Goal: Entertainment & Leisure: Consume media (video, audio)

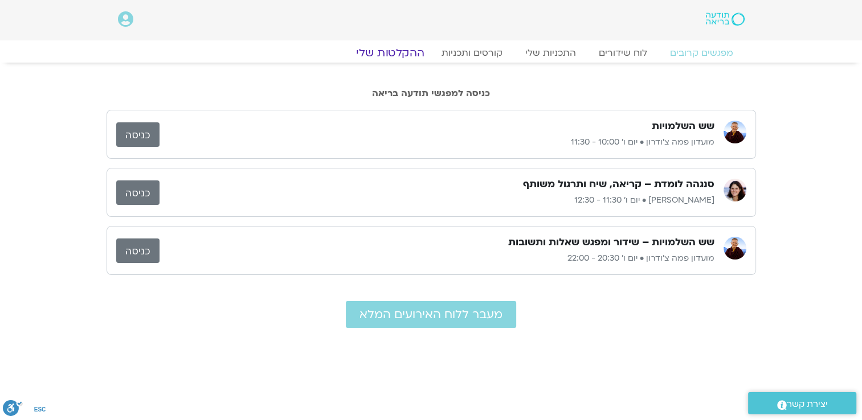
click at [403, 51] on link "ההקלטות שלי" at bounding box center [390, 53] width 96 height 14
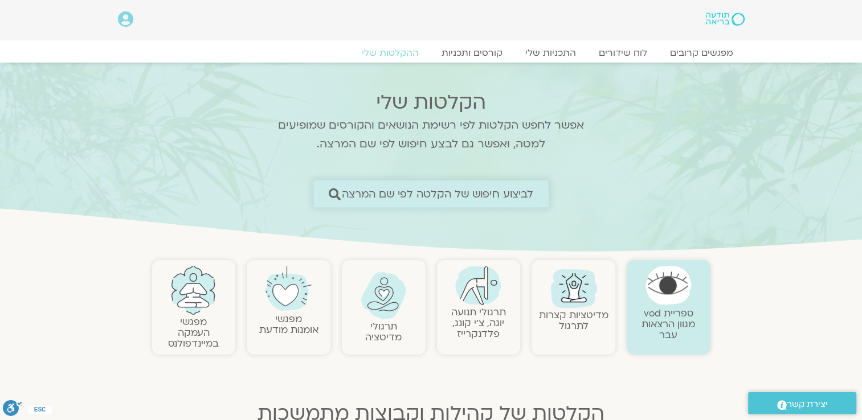
click at [431, 185] on link "לביצוע חיפוש של הקלטה לפי שם המרצה" at bounding box center [430, 194] width 235 height 27
click at [437, 192] on span "לביצוע חיפוש של הקלטה לפי שם המרצה" at bounding box center [438, 194] width 192 height 12
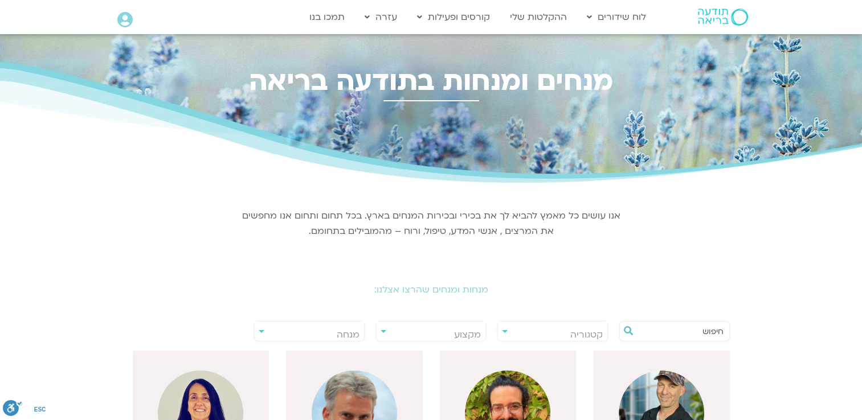
click at [337, 192] on div "אנו עושים כל מאמץ להביא לך את בכירי ובכירות המנחים בארץ. בכל תחום ותחום אנו מחפ…" at bounding box center [431, 223] width 393 height 68
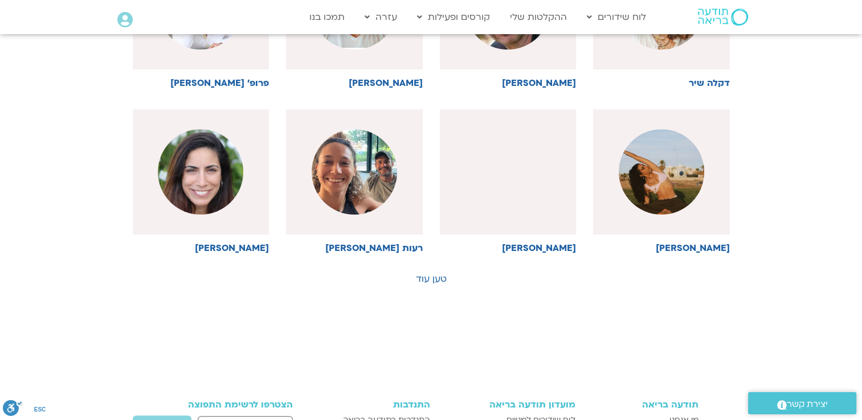
scroll to position [587, 0]
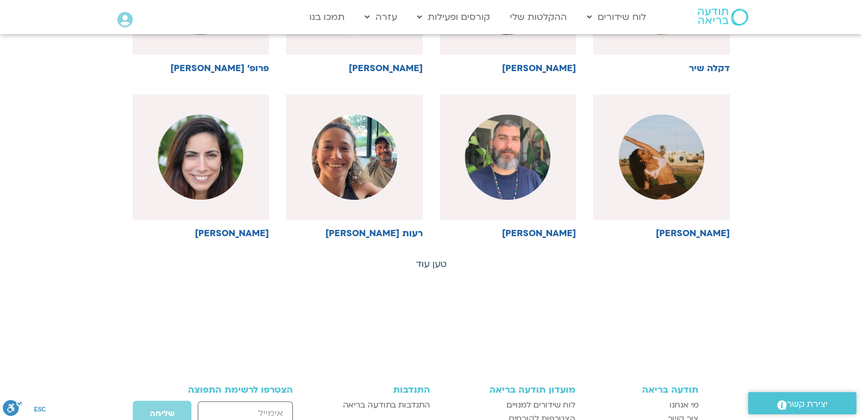
click at [431, 263] on link "טען עוד" at bounding box center [431, 264] width 31 height 13
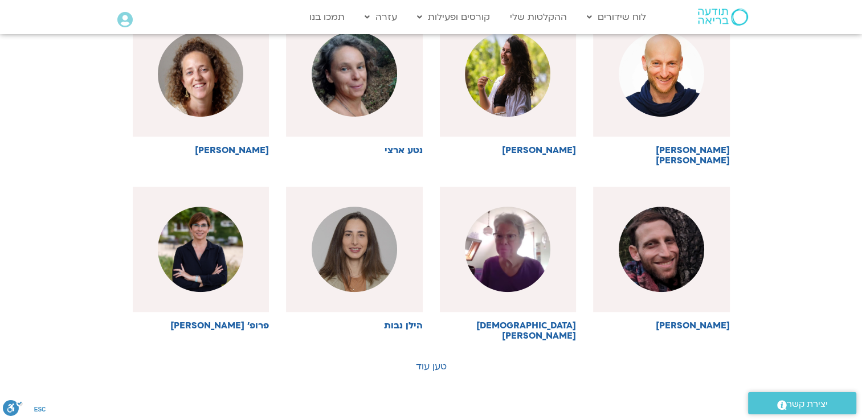
scroll to position [1031, 0]
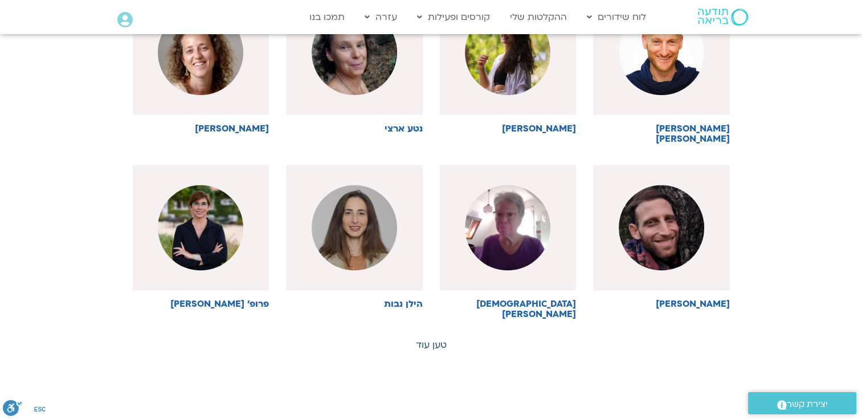
click at [438, 339] on link "טען עוד" at bounding box center [431, 345] width 31 height 13
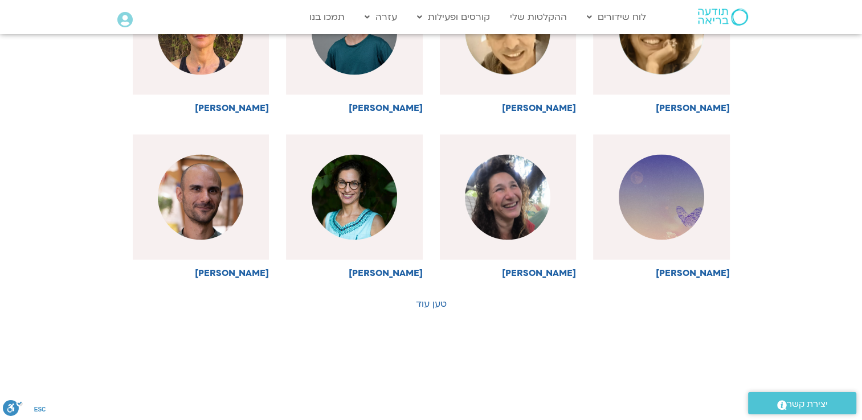
scroll to position [1573, 0]
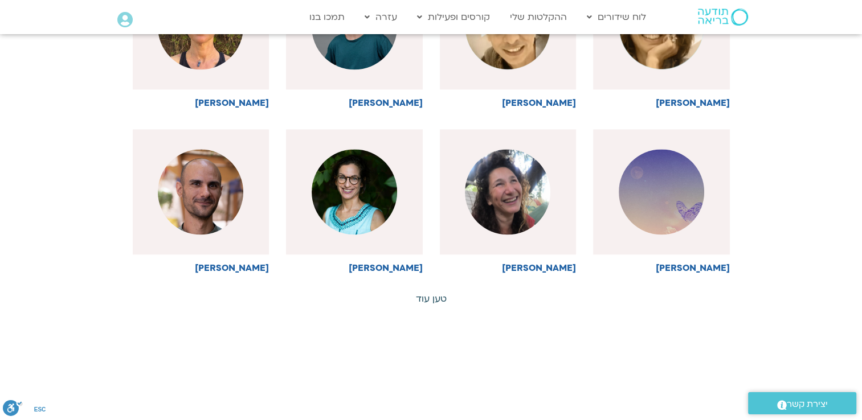
click at [431, 293] on link "טען עוד" at bounding box center [431, 299] width 31 height 13
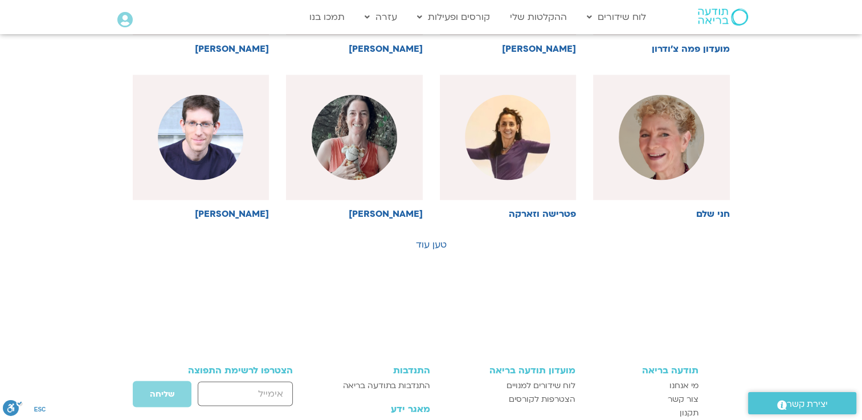
scroll to position [2140, 0]
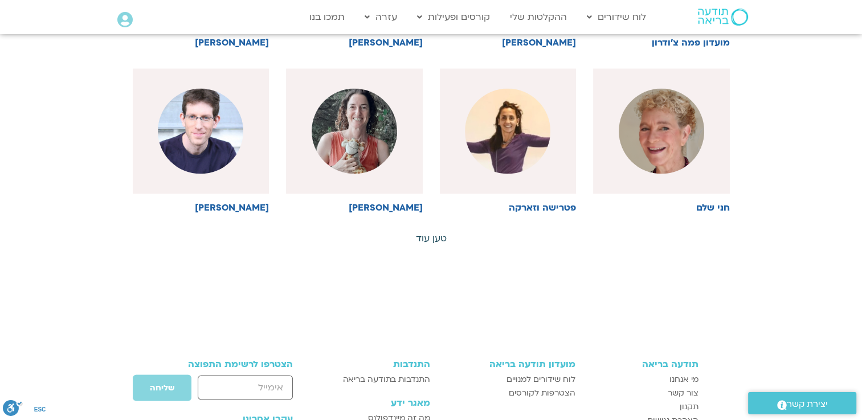
click at [437, 232] on link "טען עוד" at bounding box center [431, 238] width 31 height 13
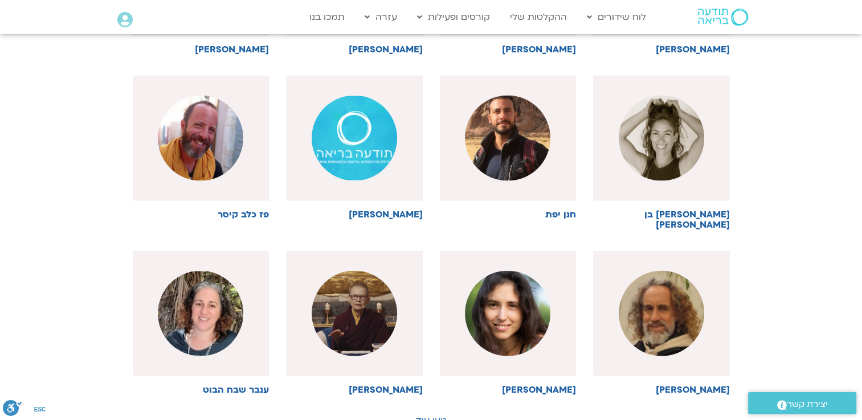
scroll to position [2485, 0]
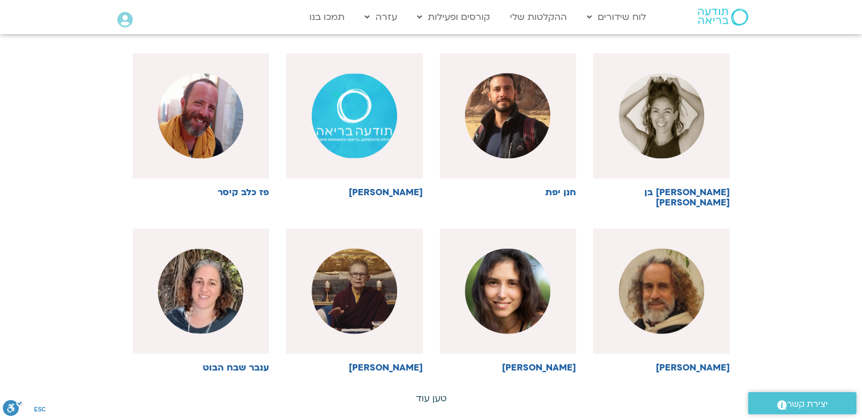
click at [431, 392] on link "טען עוד" at bounding box center [431, 398] width 31 height 13
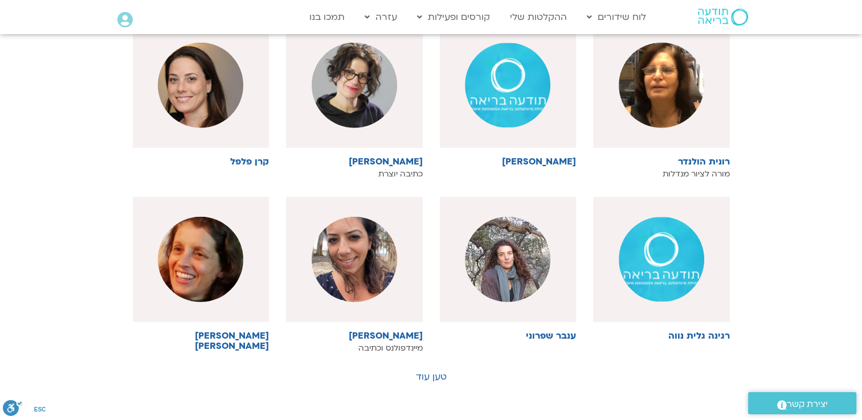
scroll to position [3056, 0]
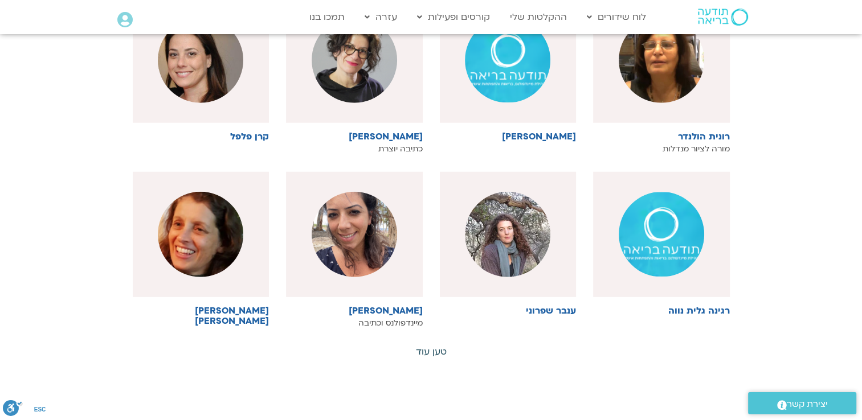
click at [445, 346] on link "טען עוד" at bounding box center [431, 352] width 31 height 13
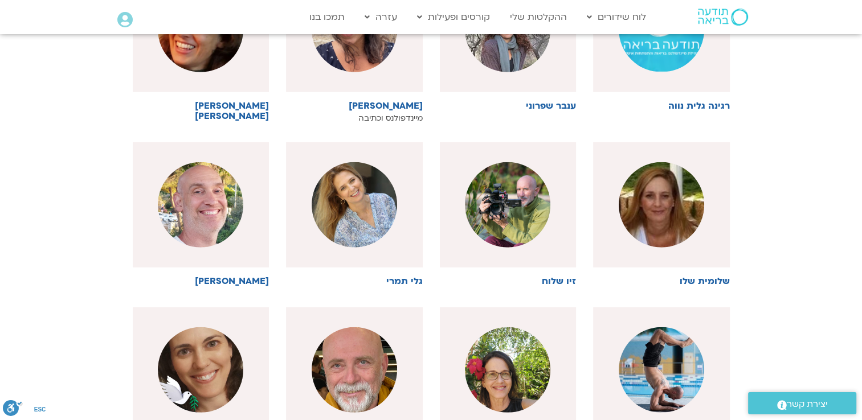
scroll to position [3328, 0]
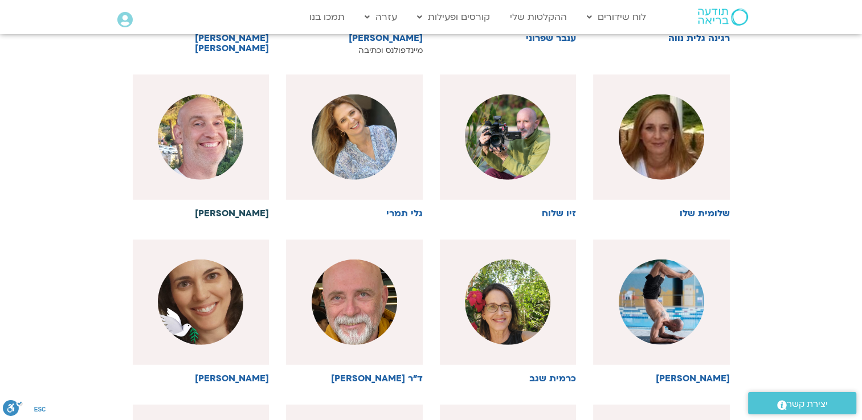
click at [216, 97] on img at bounding box center [200, 137] width 85 height 85
click at [255, 208] on h6 "[PERSON_NAME]" at bounding box center [201, 213] width 137 height 10
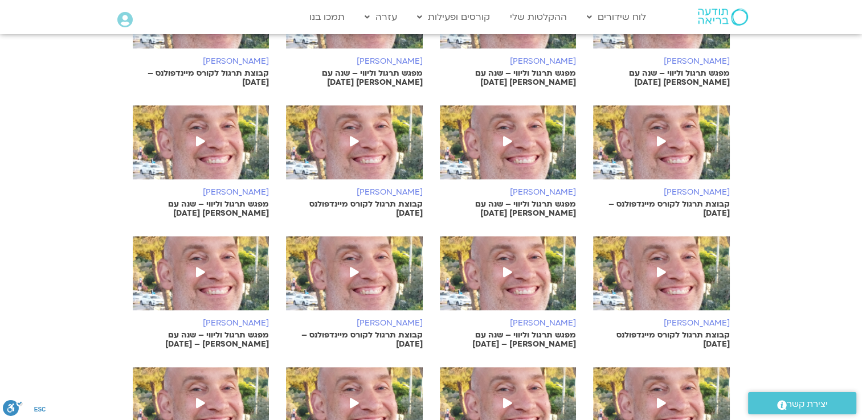
scroll to position [512, 0]
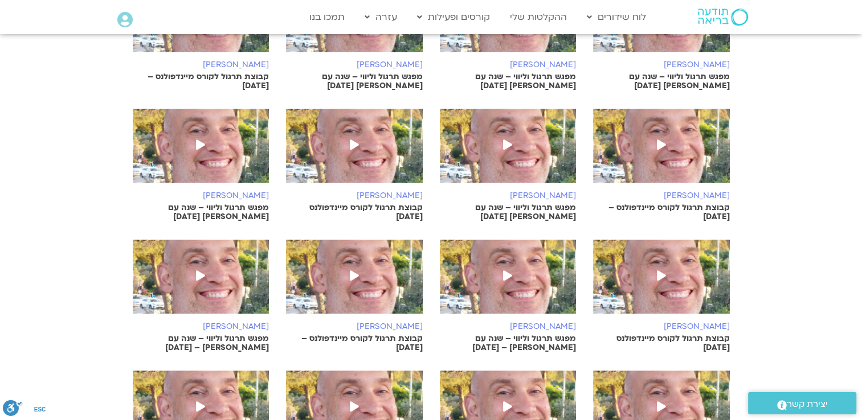
click at [506, 140] on icon at bounding box center [507, 145] width 9 height 10
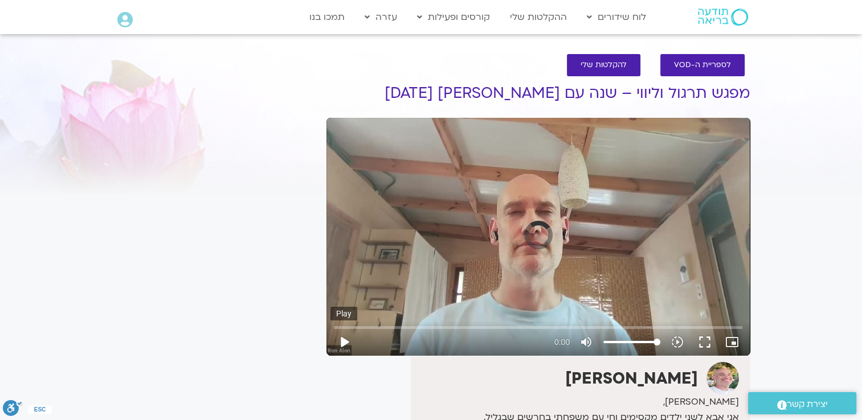
click at [345, 342] on button "play_arrow" at bounding box center [343, 342] width 27 height 27
click at [346, 341] on button "play_arrow" at bounding box center [343, 342] width 27 height 27
click at [705, 341] on button "fullscreen" at bounding box center [704, 342] width 27 height 27
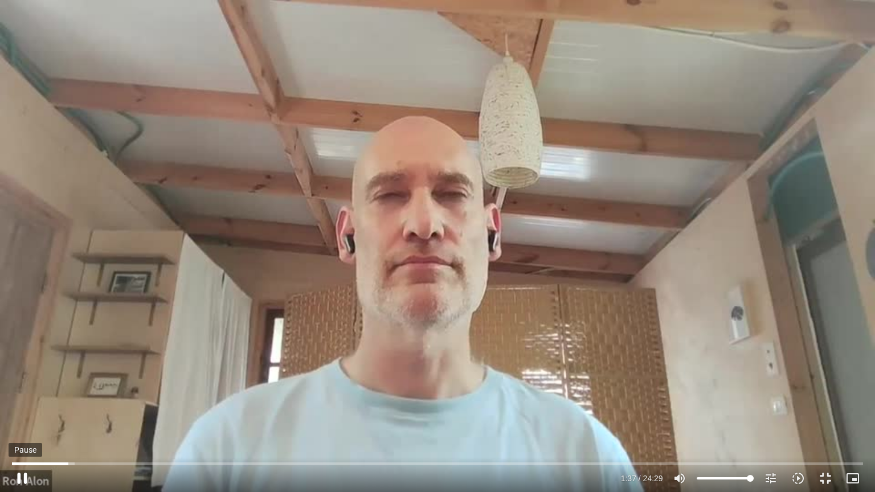
click at [28, 420] on button "pause" at bounding box center [22, 478] width 27 height 27
drag, startPoint x: 75, startPoint y: 460, endPoint x: 55, endPoint y: 463, distance: 20.1
click at [55, 420] on input "Seek" at bounding box center [437, 463] width 850 height 7
click at [27, 420] on button "play_arrow" at bounding box center [22, 478] width 27 height 27
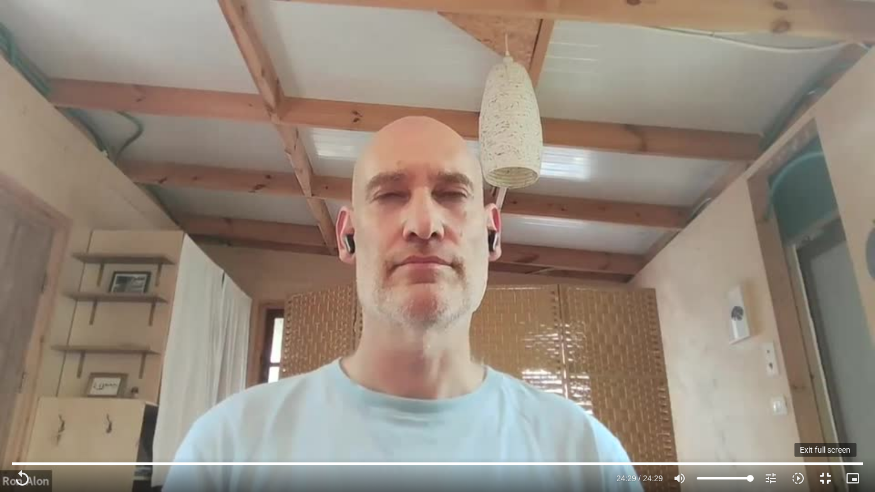
click at [824, 420] on button "fullscreen_exit" at bounding box center [825, 478] width 27 height 27
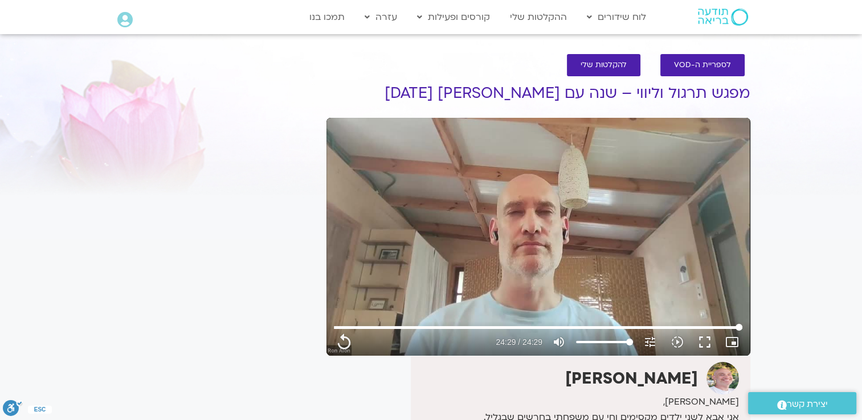
click at [575, 324] on div "Skip Ad 22:12 replay 24:29 / 24:29 volume_up Mute tune Resolution Auto 480p slo…" at bounding box center [537, 337] width 415 height 37
type input "1469.48"
click at [742, 328] on input "Seek" at bounding box center [538, 327] width 408 height 7
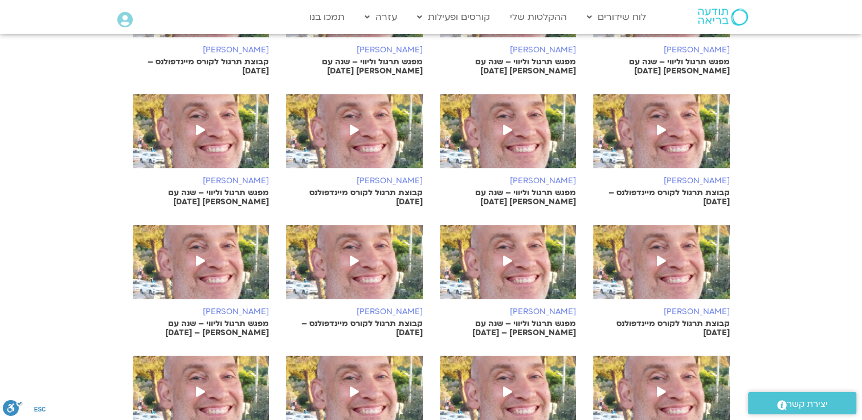
scroll to position [512, 0]
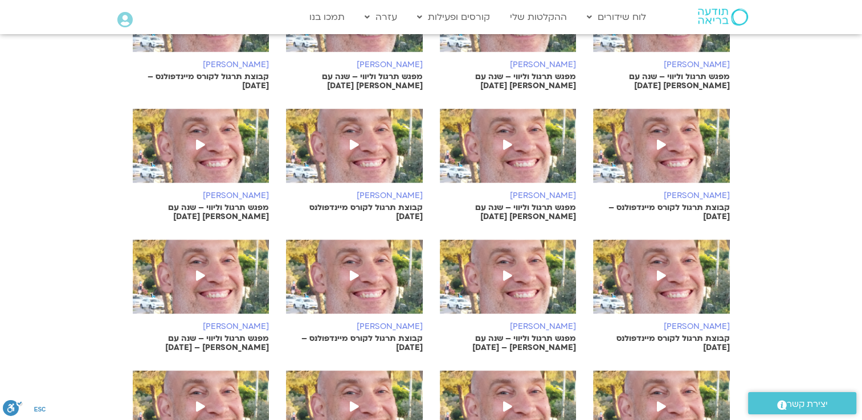
click at [506, 141] on icon at bounding box center [507, 145] width 9 height 10
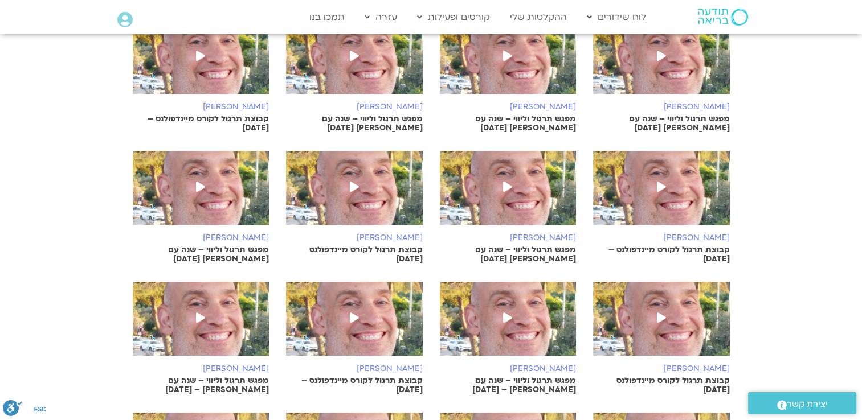
scroll to position [449, 0]
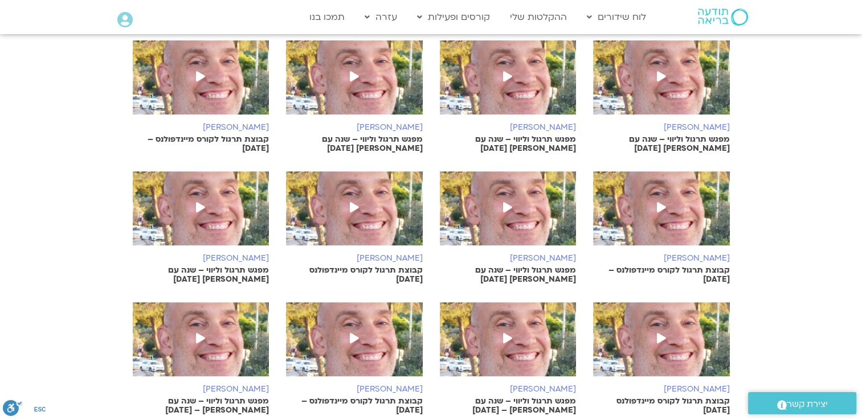
click at [386, 136] on p "מפגש תרגול וליווי – שנה עם [PERSON_NAME] [DATE]" at bounding box center [354, 144] width 137 height 18
